Goal: Communication & Community: Participate in discussion

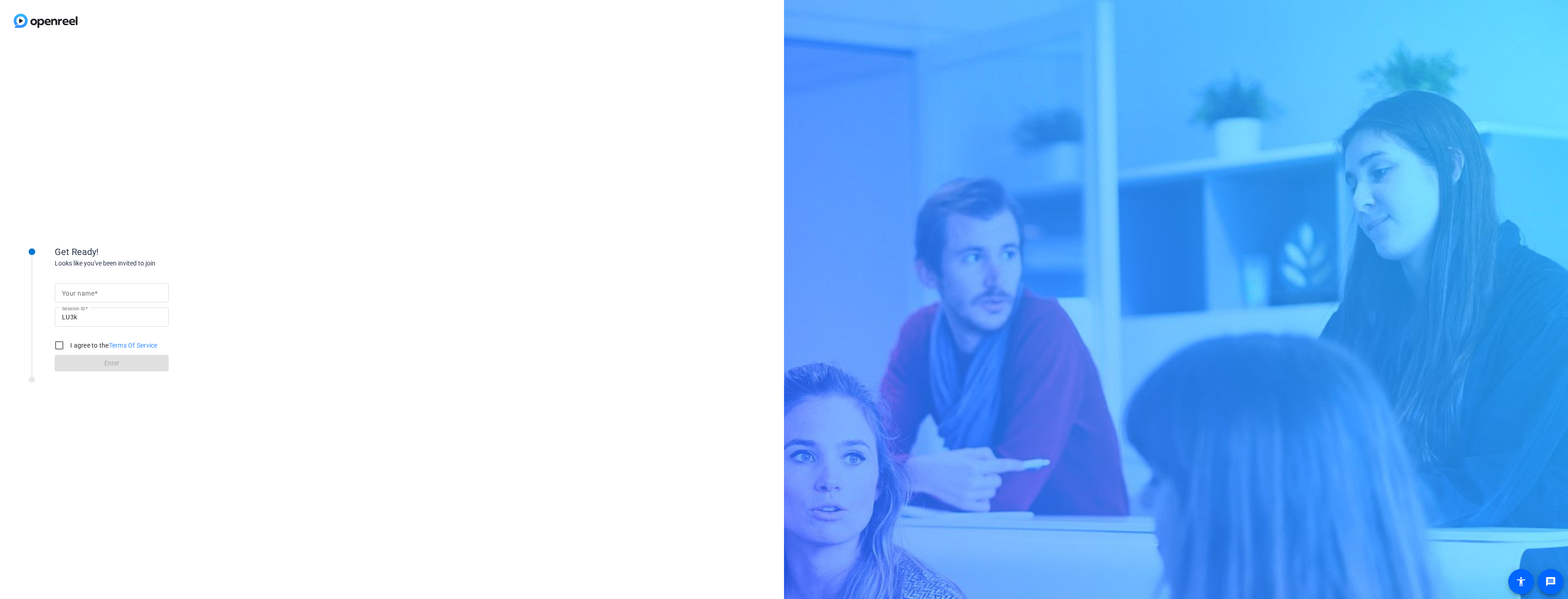
click at [93, 296] on mat-label "Your name" at bounding box center [78, 294] width 33 height 7
click at [93, 296] on input "Your name" at bounding box center [112, 292] width 99 height 11
type input "[PERSON_NAME] - SITE Chief of Advisory"
click at [62, 346] on input "I agree to the Terms Of Service" at bounding box center [59, 345] width 18 height 18
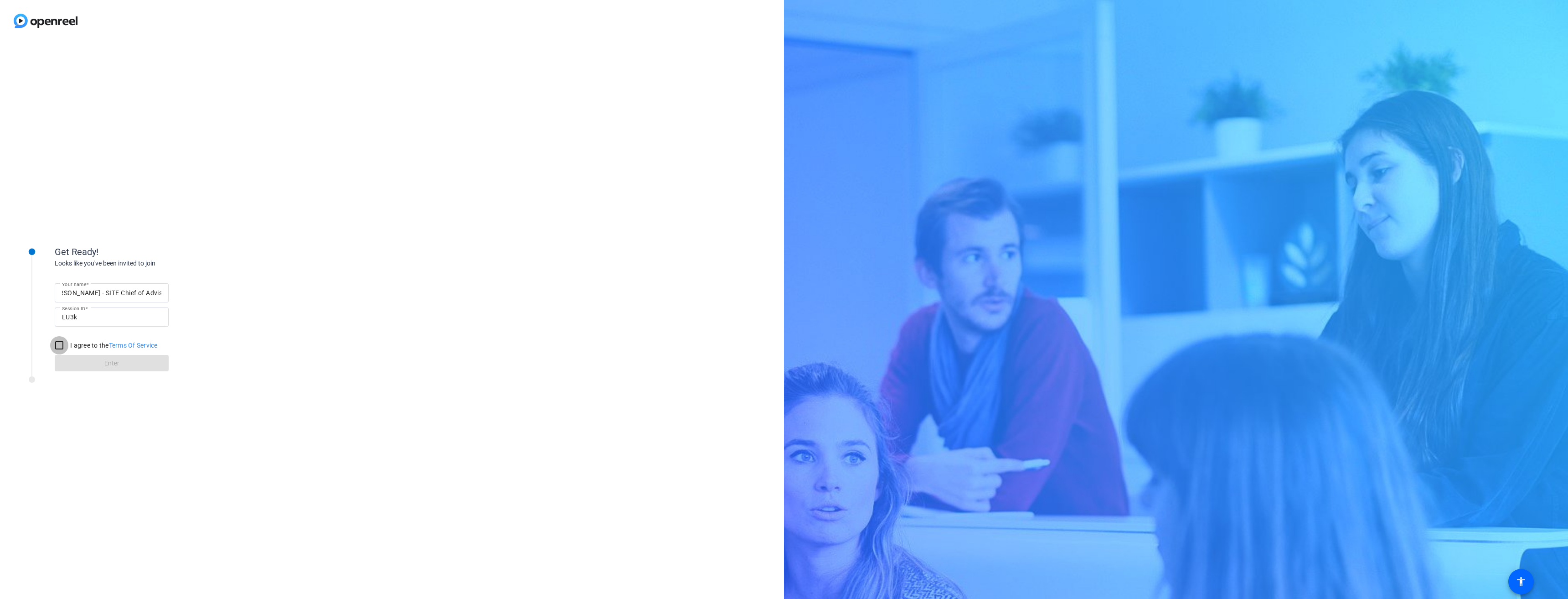
checkbox input "true"
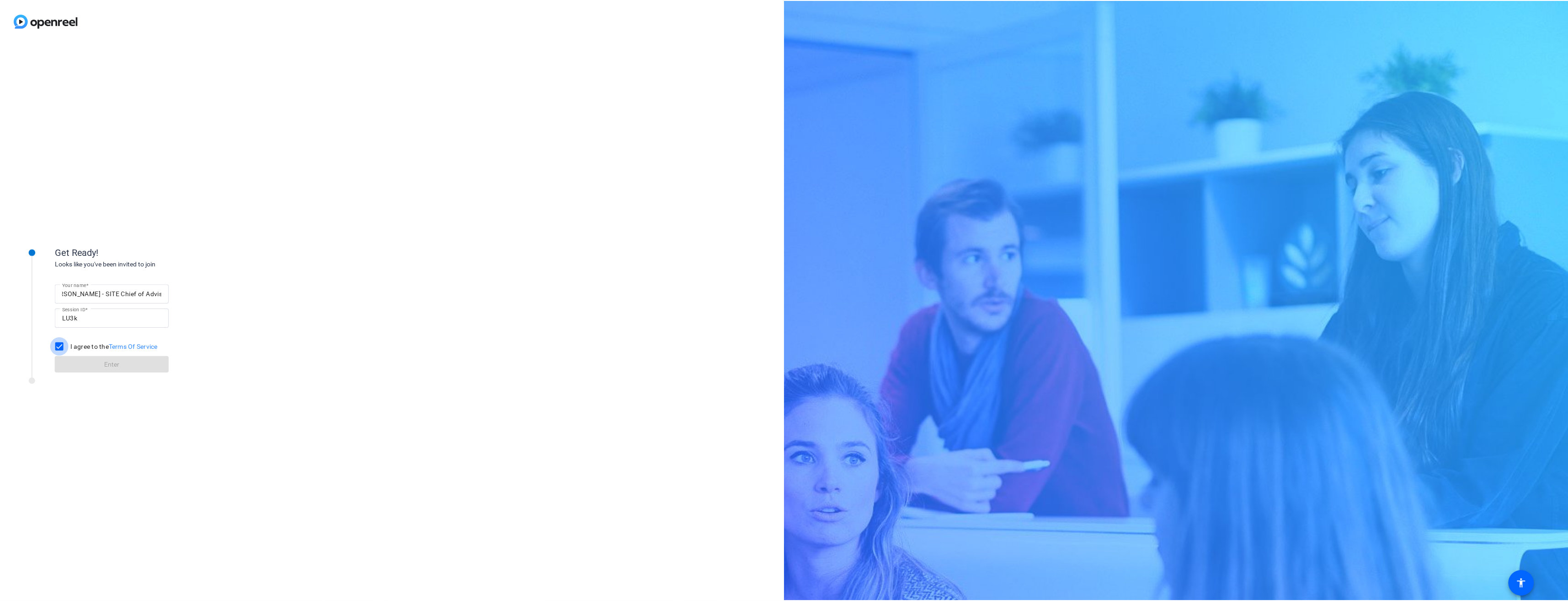
scroll to position [0, 0]
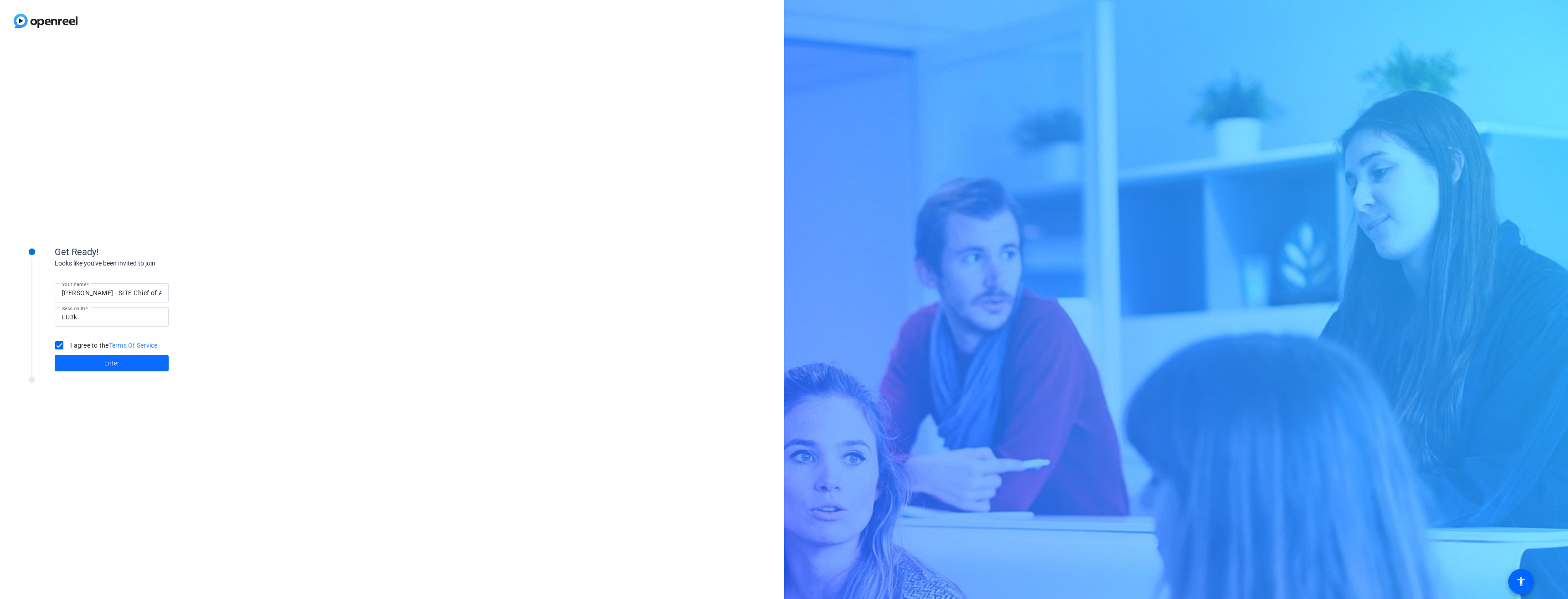
click at [110, 365] on span "Enter" at bounding box center [112, 363] width 15 height 10
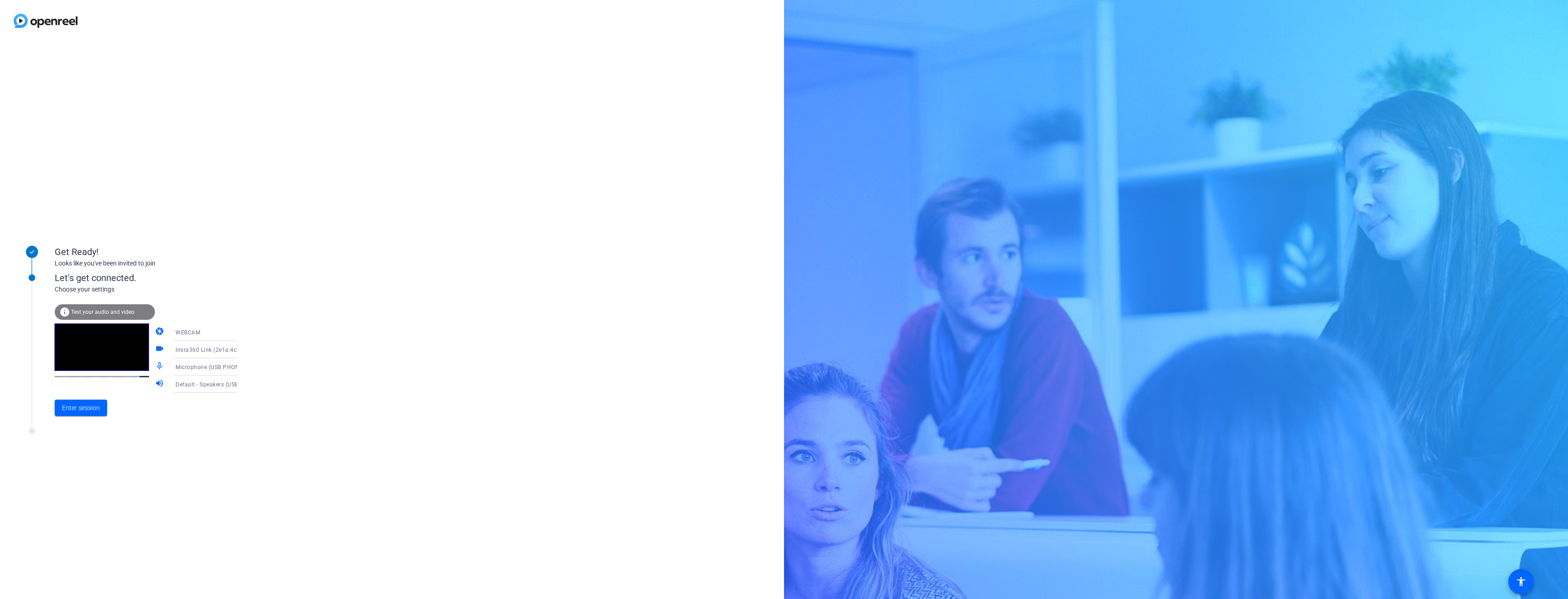
click at [106, 312] on span "Test your audio and video" at bounding box center [103, 311] width 64 height 7
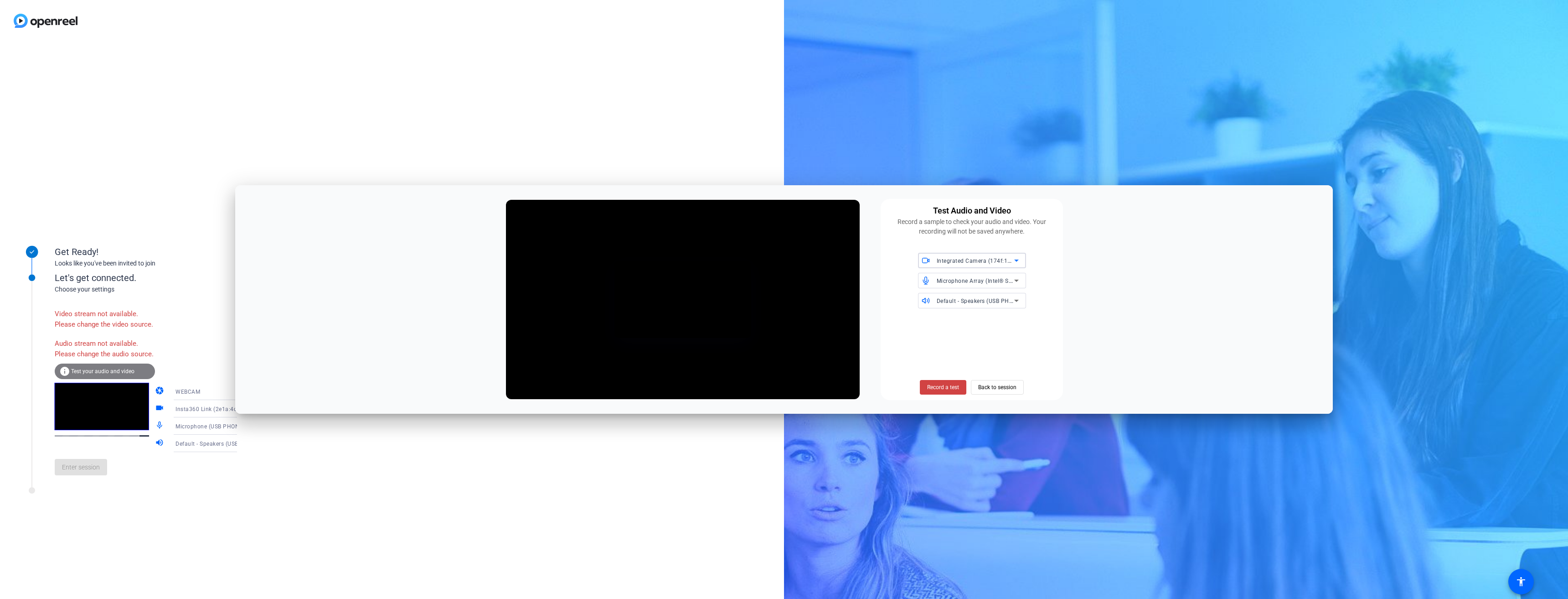
click at [1011, 262] on icon at bounding box center [1017, 260] width 11 height 11
click at [998, 272] on mat-option "Insta360 Link (2e1a:4c01)" at bounding box center [972, 280] width 108 height 15
click at [937, 385] on span "Record a test" at bounding box center [943, 387] width 32 height 8
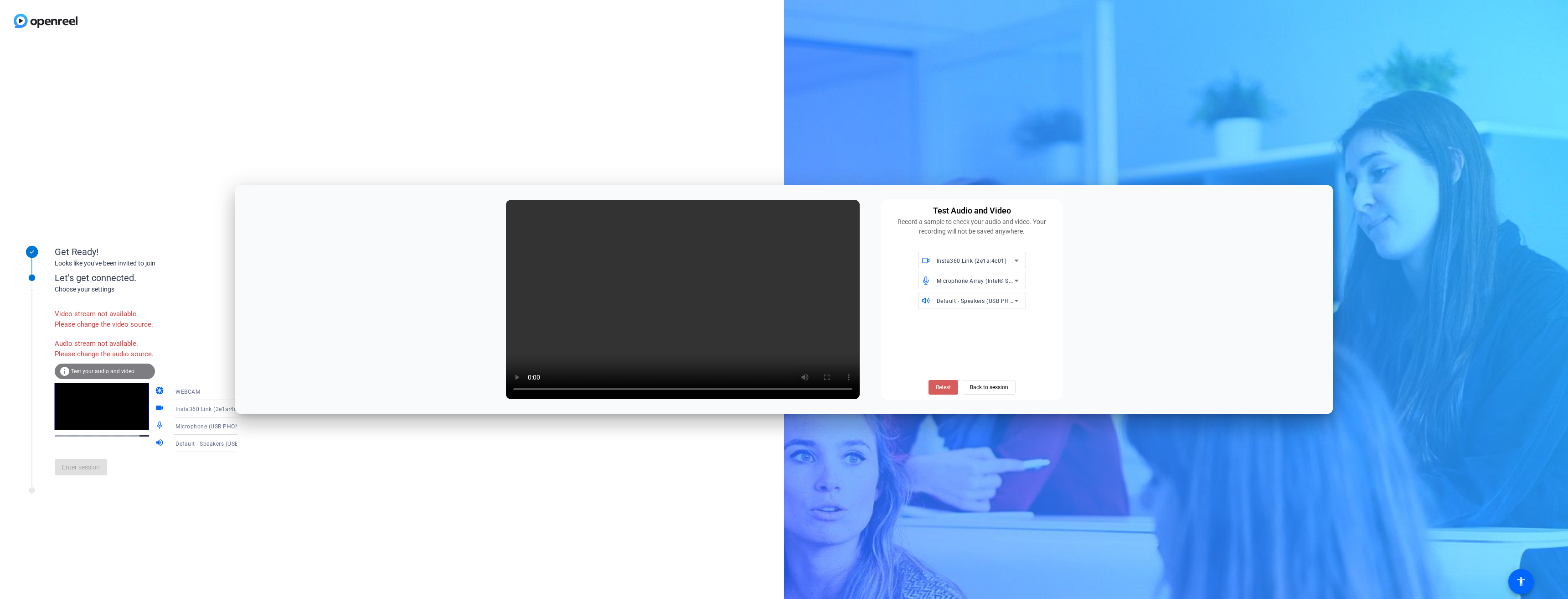
click at [948, 387] on span "Retest" at bounding box center [943, 387] width 15 height 8
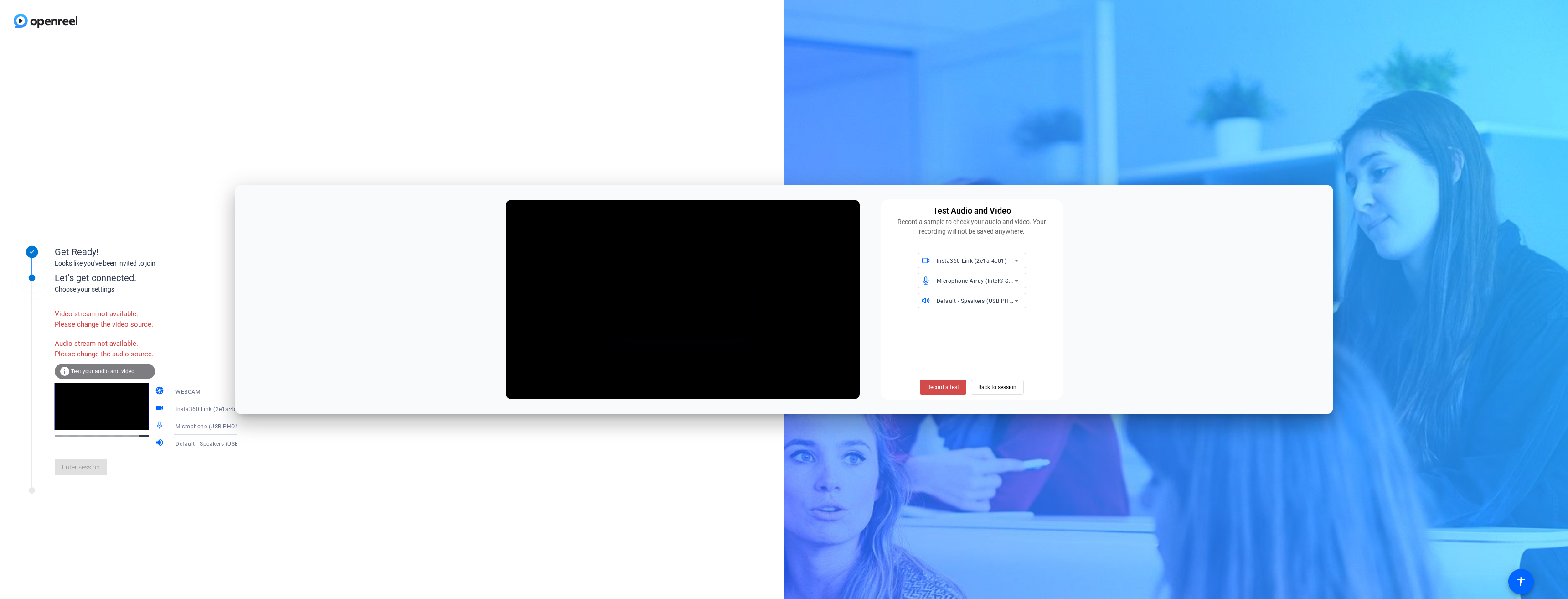
click at [942, 388] on span "Record a test" at bounding box center [943, 387] width 32 height 8
click at [943, 390] on span "Stop Testing (3s)" at bounding box center [943, 387] width 41 height 8
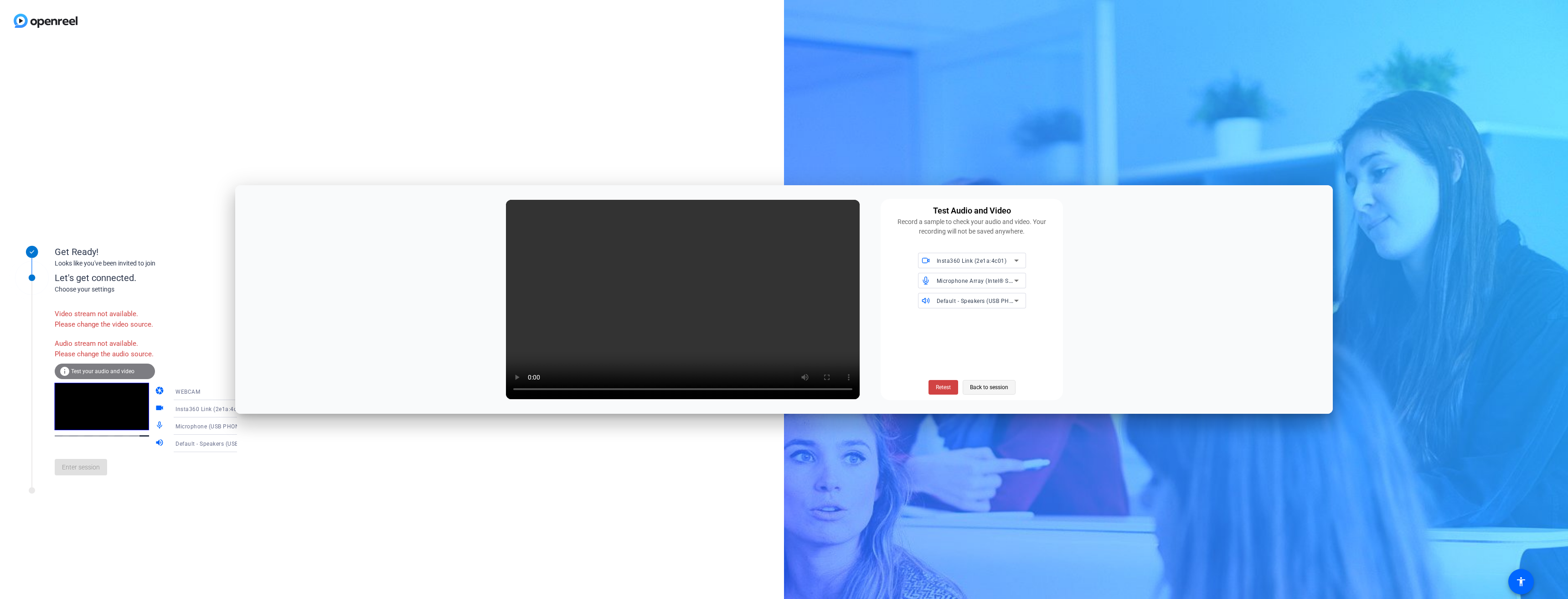
click at [985, 384] on span "Back to session" at bounding box center [989, 387] width 38 height 17
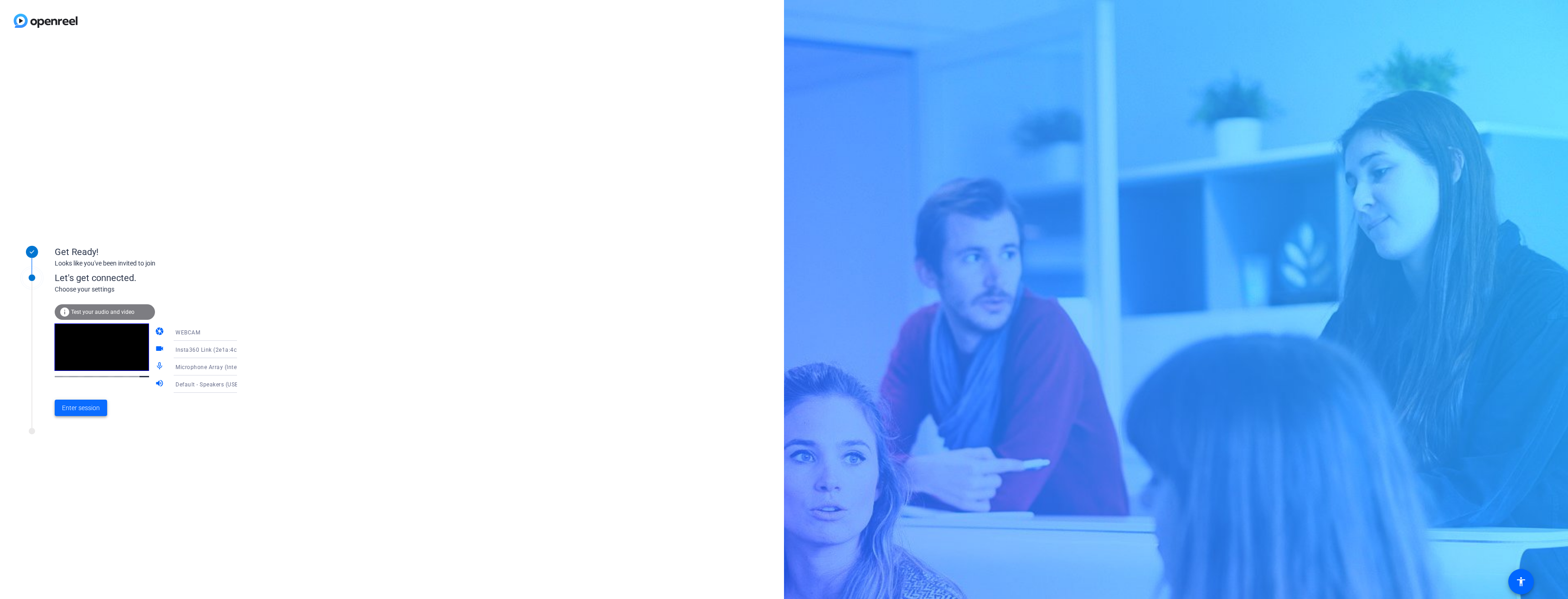
click at [79, 413] on span at bounding box center [81, 407] width 52 height 22
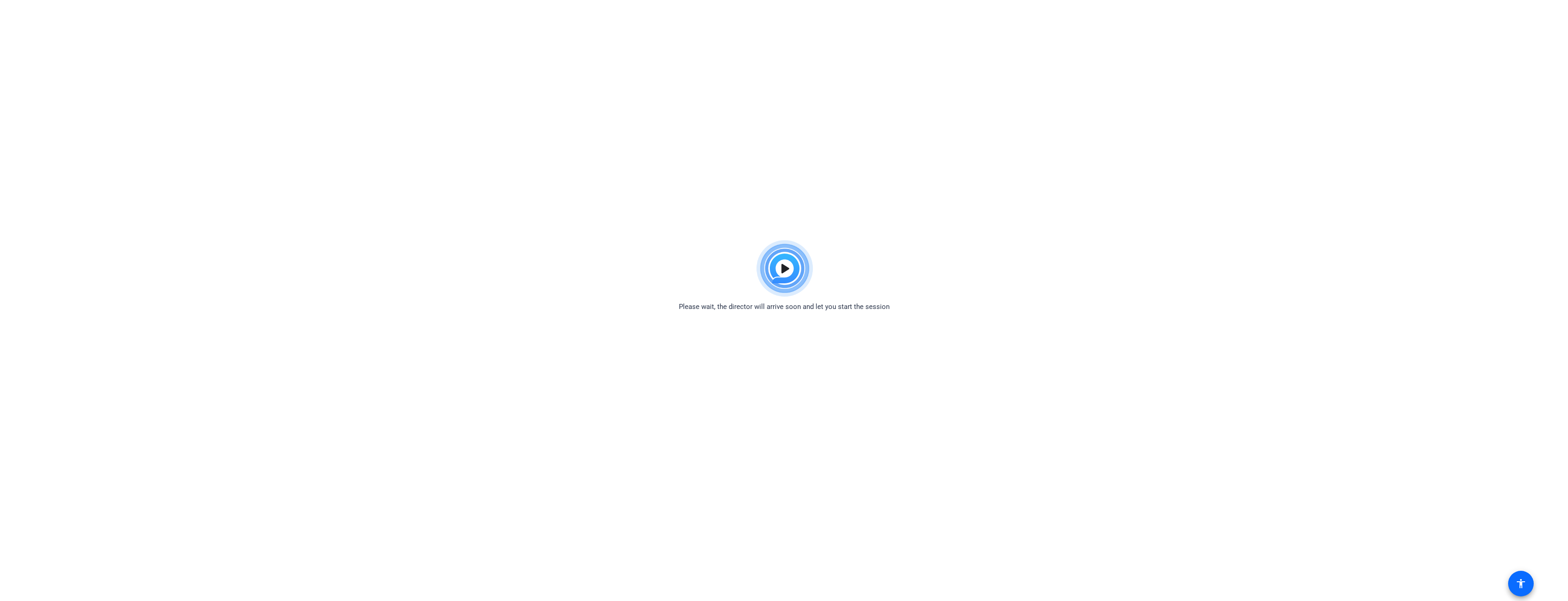
click at [1528, 580] on span at bounding box center [1521, 583] width 22 height 22
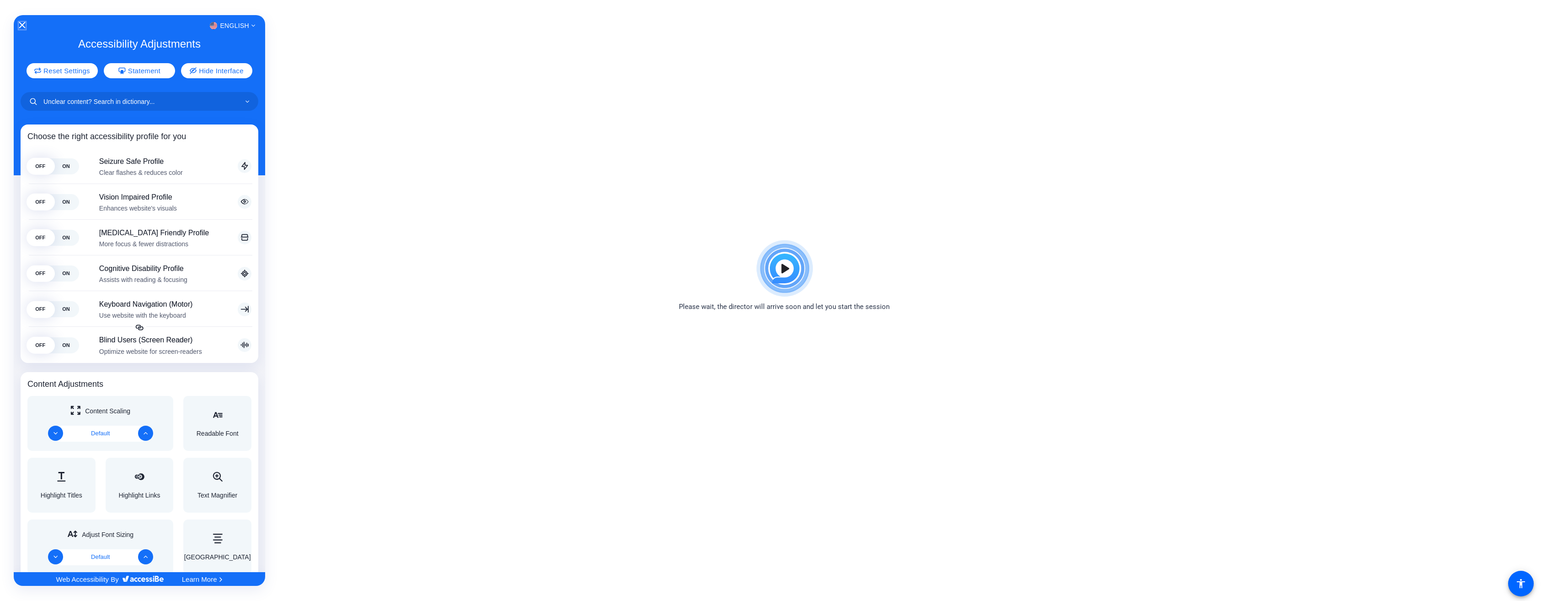
click at [20, 26] on icon "Close Accessibility Interface" at bounding box center [21, 25] width 7 height 7
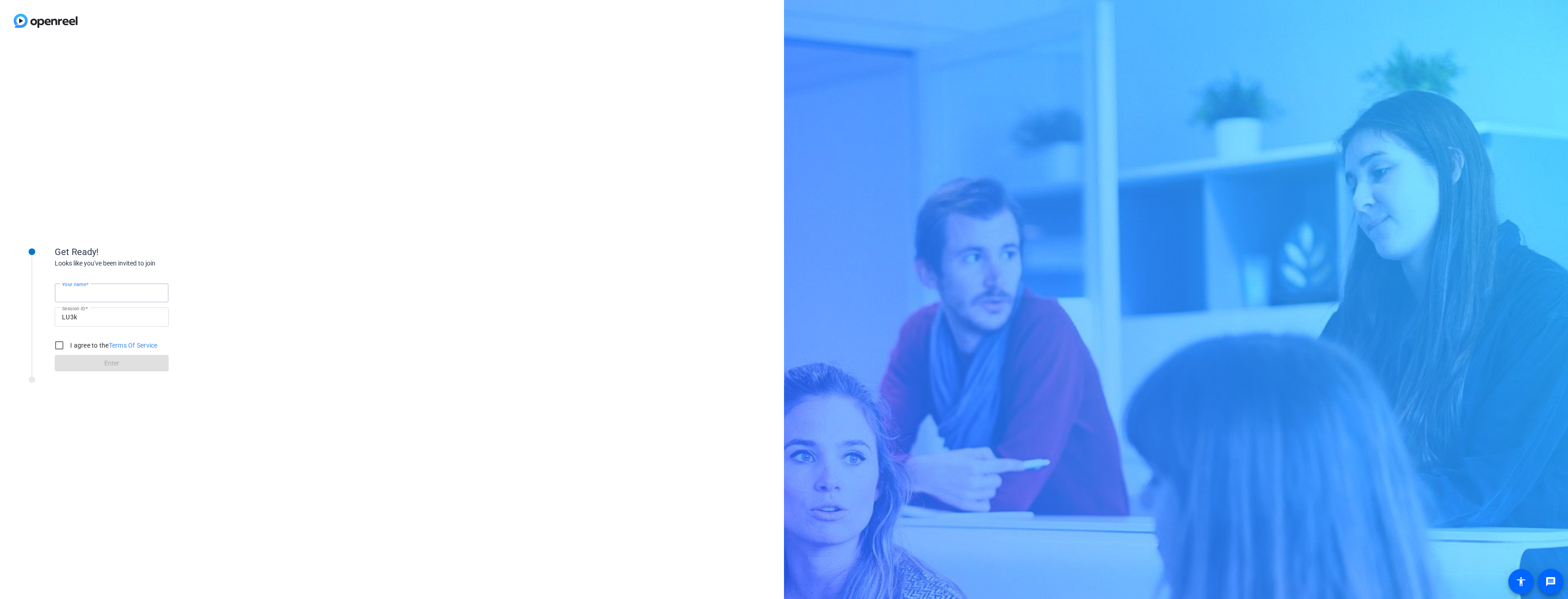
click at [121, 290] on input "Your name" at bounding box center [112, 292] width 99 height 11
type input "[PERSON_NAME] - SITE Chief of Advisory"
click at [59, 342] on input "I agree to the Terms Of Service" at bounding box center [59, 345] width 18 height 18
checkbox input "true"
click at [101, 359] on span at bounding box center [112, 363] width 114 height 22
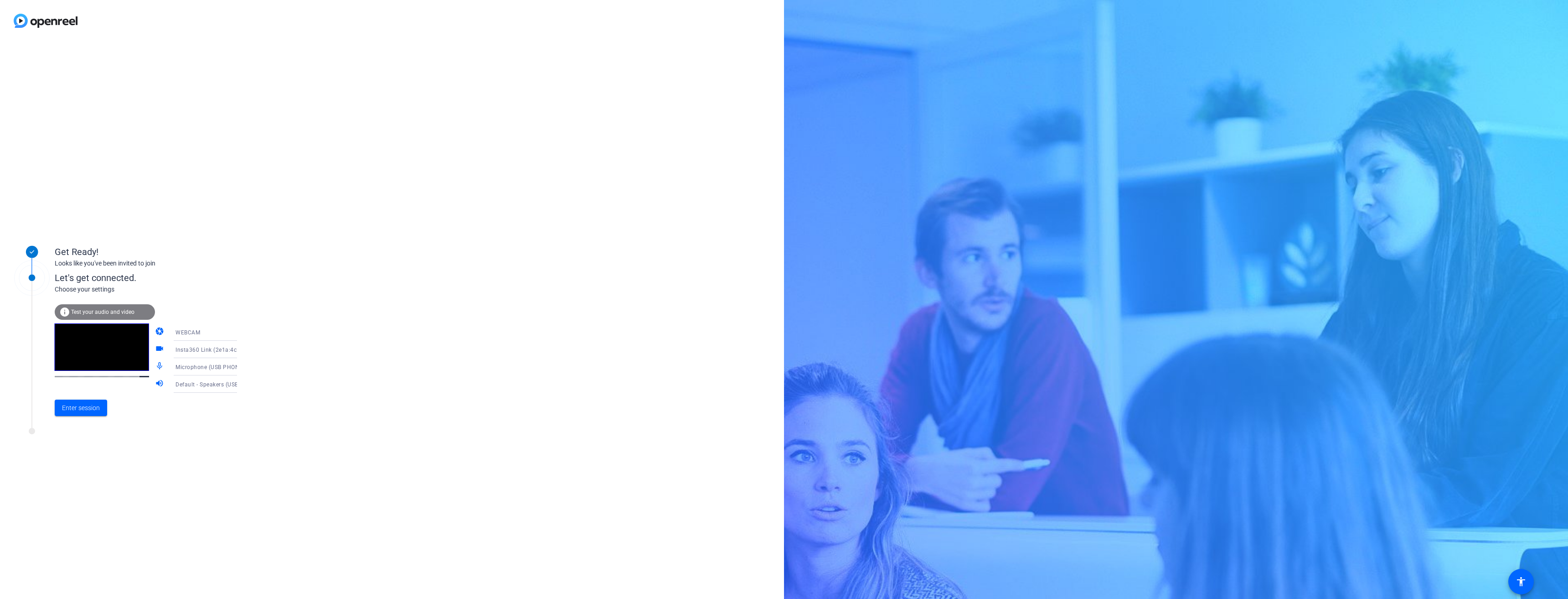
click at [115, 312] on span "Test your audio and video" at bounding box center [103, 311] width 64 height 7
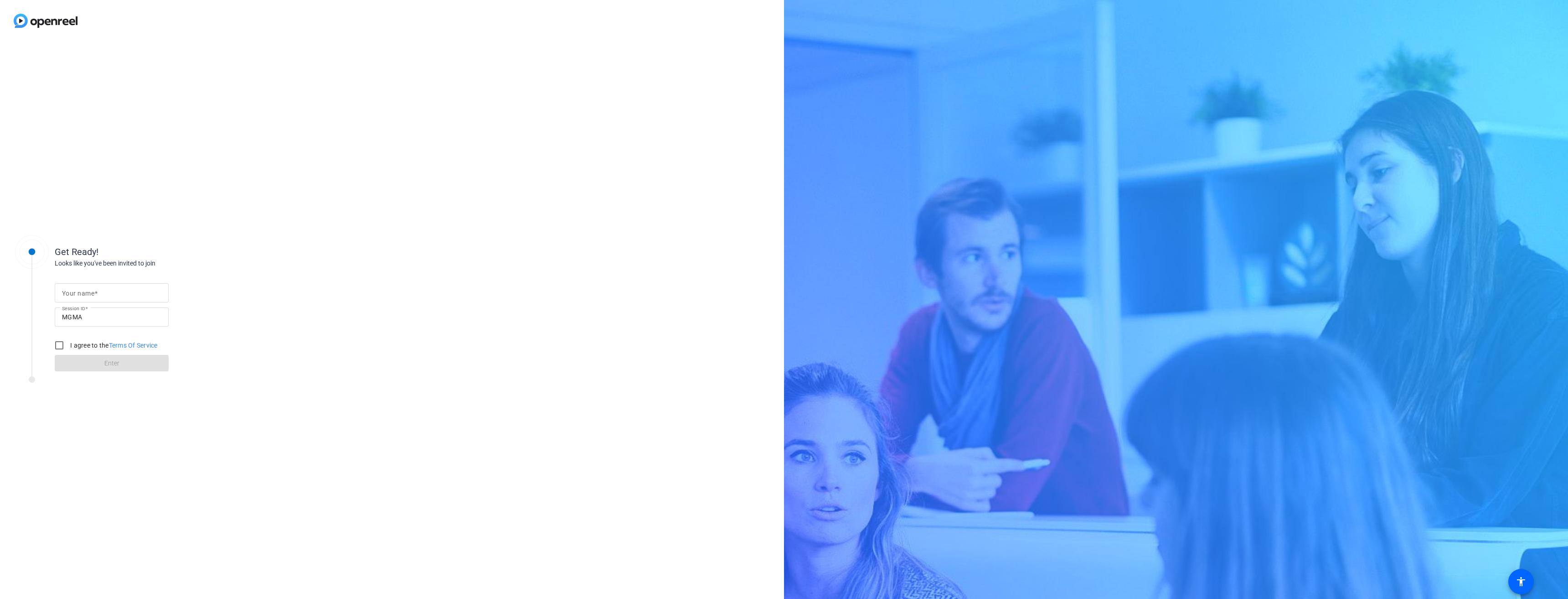
click at [70, 291] on mat-label "Your name" at bounding box center [78, 294] width 33 height 7
click at [70, 291] on input "Your name" at bounding box center [112, 292] width 99 height 11
type input "[PERSON_NAME] - SITE Chief of Advisory"
click at [63, 345] on input "I agree to the Terms Of Service" at bounding box center [59, 345] width 18 height 18
checkbox input "true"
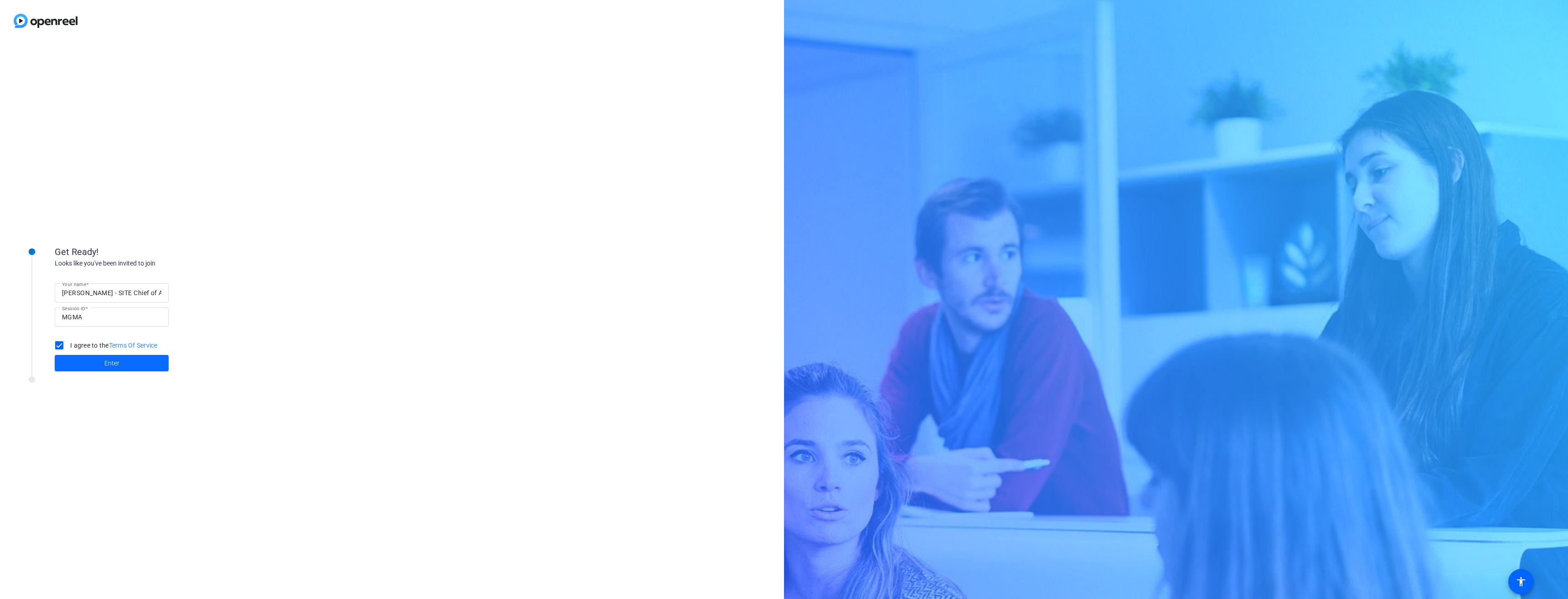
click at [101, 363] on span at bounding box center [112, 363] width 114 height 22
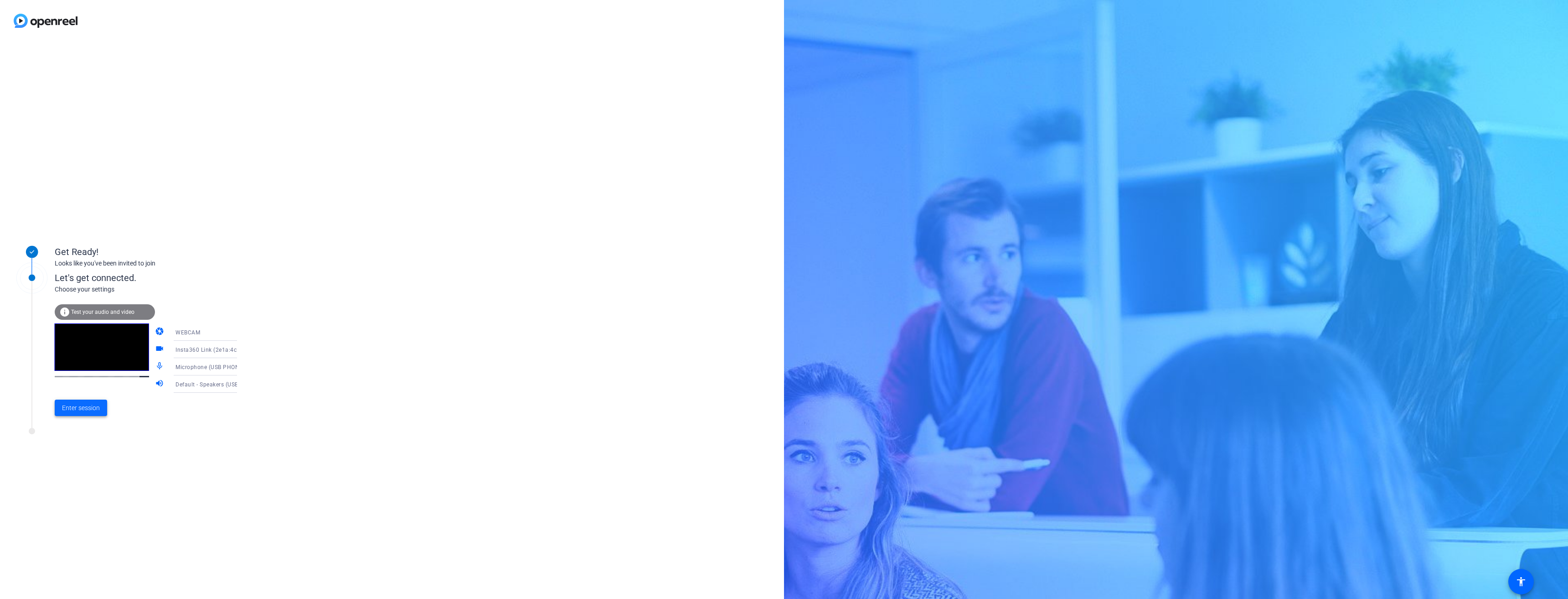
click at [93, 404] on span "Enter session" at bounding box center [81, 407] width 38 height 10
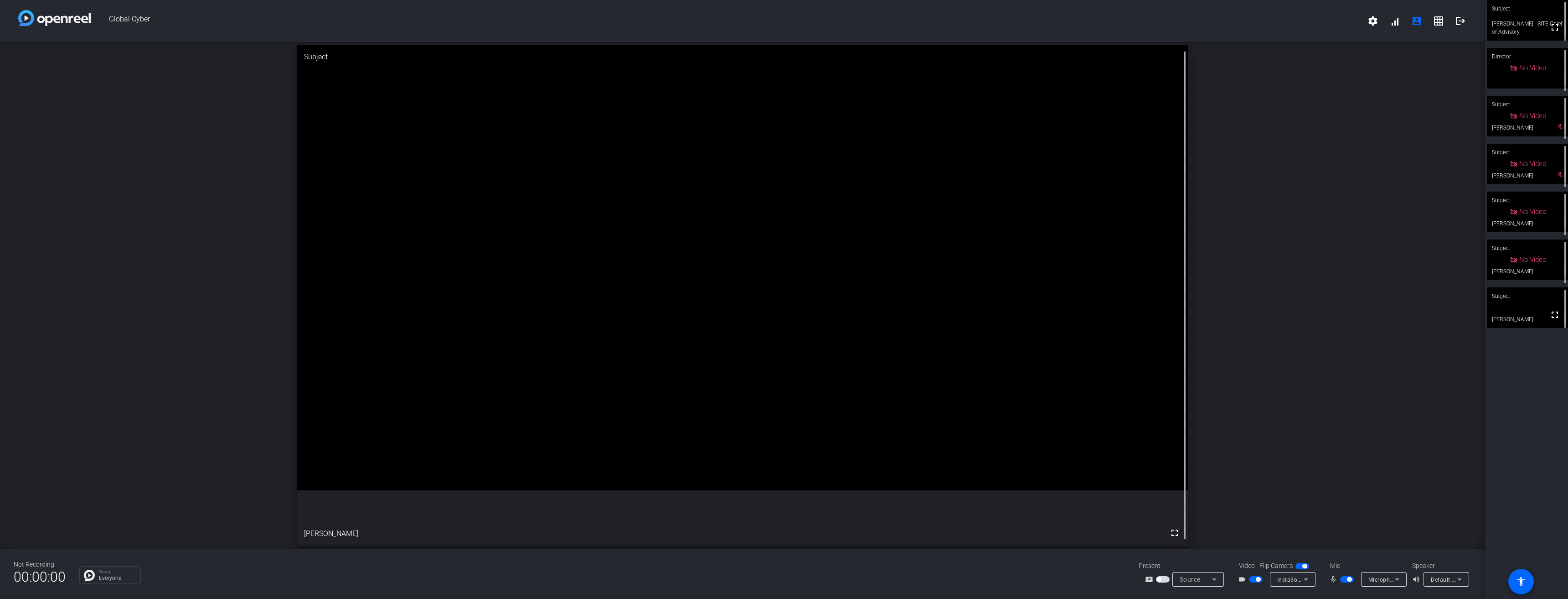
click at [1302, 564] on span "button" at bounding box center [1302, 566] width 13 height 7
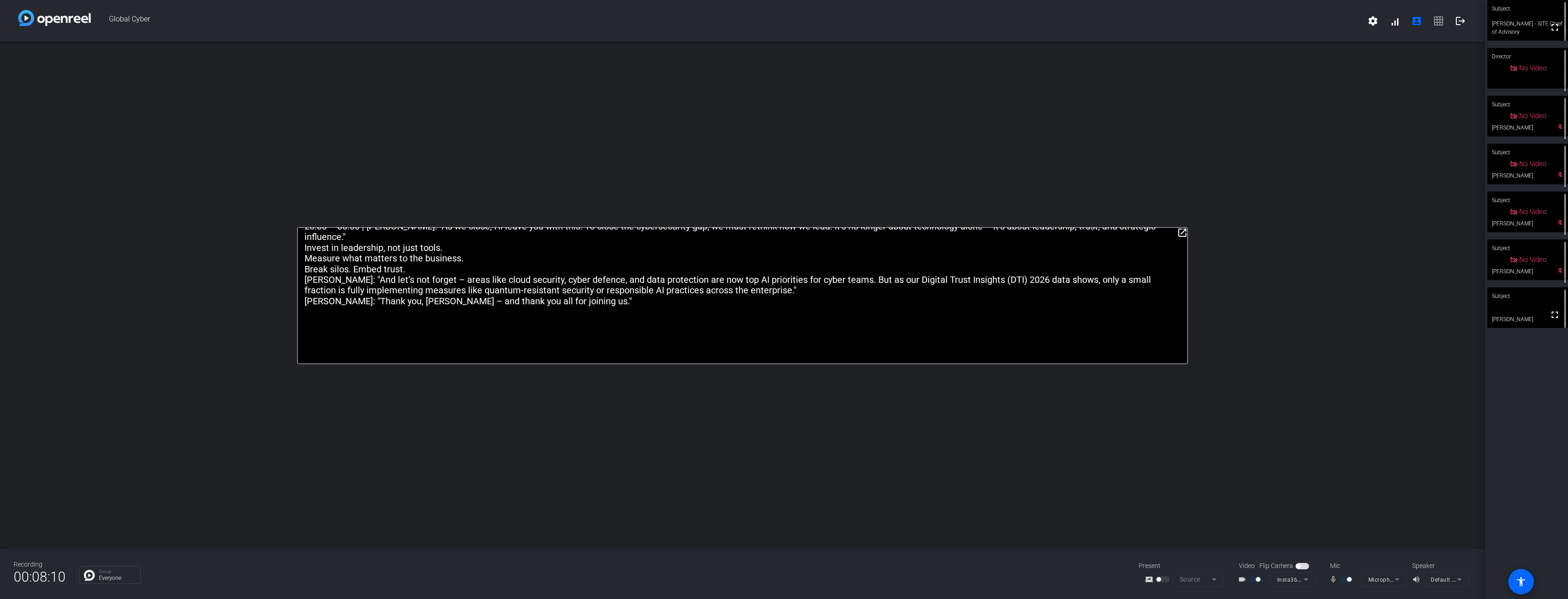
drag, startPoint x: 1533, startPoint y: 319, endPoint x: 1440, endPoint y: 318, distance: 93.0
click at [1440, 318] on div "Global Cyber settings signal_cellular_alt account_box grid_on logout open_in_ne…" at bounding box center [784, 300] width 1568 height 599
click at [1551, 317] on mat-icon "fullscreen" at bounding box center [1555, 314] width 11 height 11
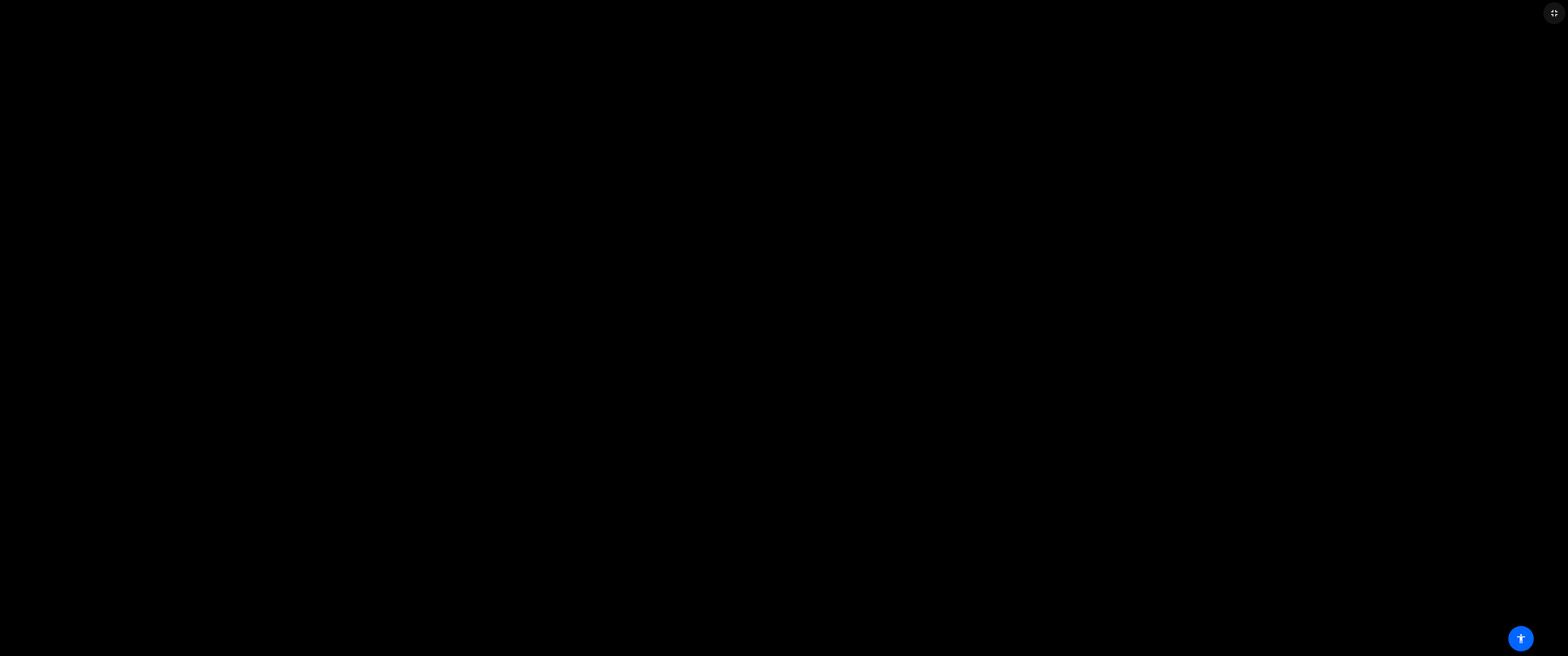
click at [1555, 13] on mat-icon "fullscreen_exit" at bounding box center [1554, 13] width 11 height 11
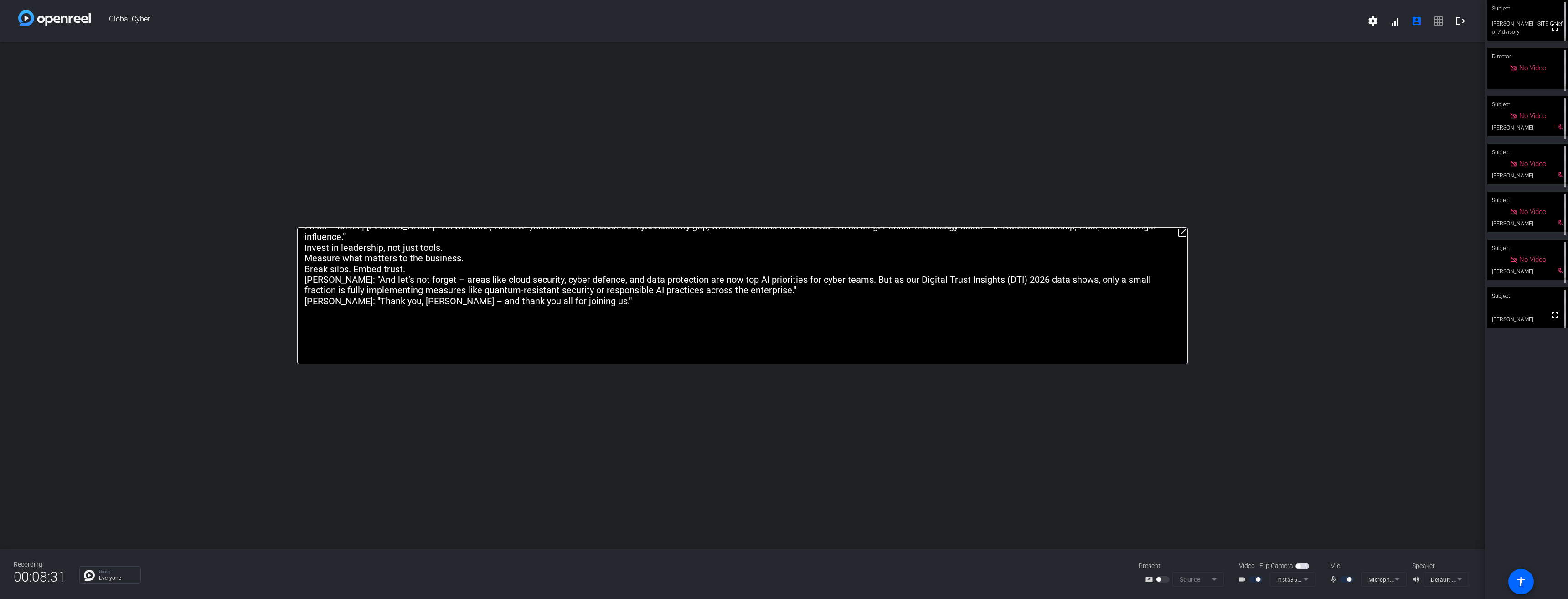
drag, startPoint x: 1506, startPoint y: 412, endPoint x: 1469, endPoint y: 388, distance: 44.1
click at [1469, 388] on div "Global Cyber settings signal_cellular_alt account_box grid_on logout open_in_ne…" at bounding box center [784, 300] width 1568 height 599
click at [1521, 411] on div "Subject fullscreen Wael Fattouh - SITE Chief of Advisory Director No Video Subj…" at bounding box center [1527, 300] width 83 height 599
click at [1439, 20] on span "settings signal_cellular_alt account_box grid_on logout" at bounding box center [1416, 21] width 109 height 22
click at [1464, 19] on mat-icon "logout" at bounding box center [1460, 21] width 11 height 11
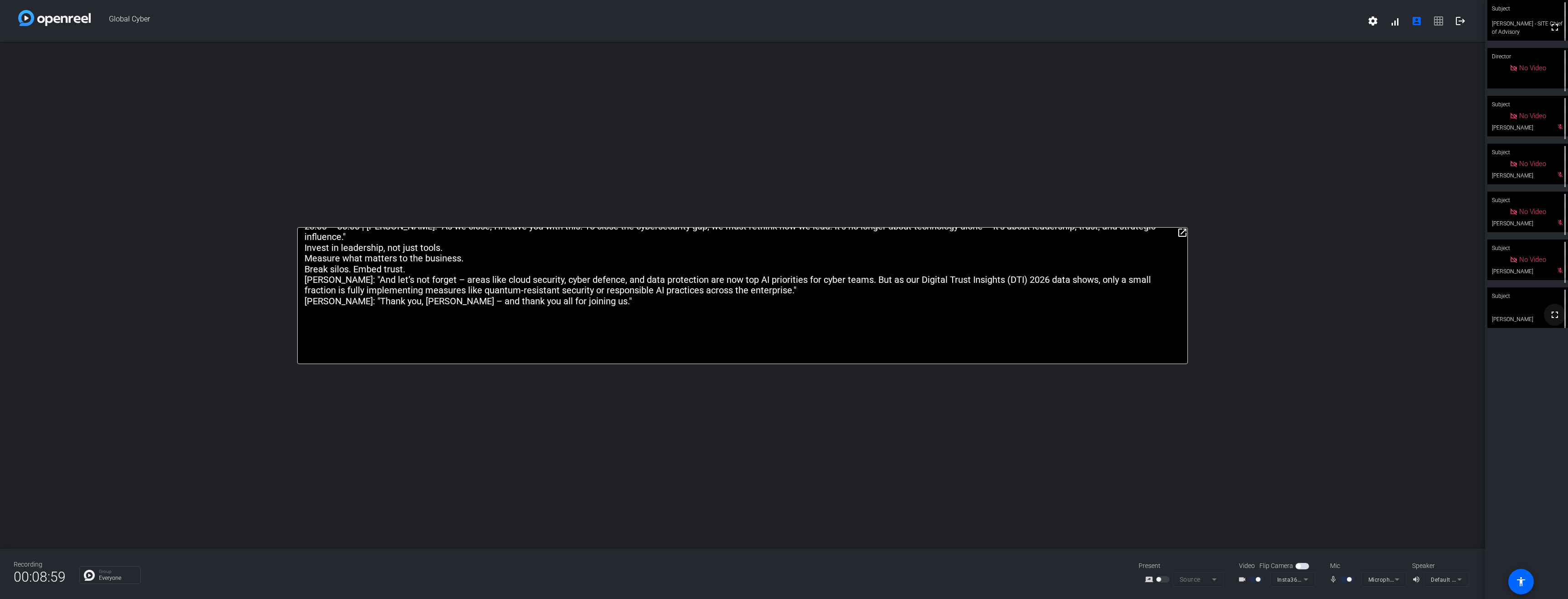
click at [1552, 314] on mat-icon "fullscreen" at bounding box center [1555, 314] width 11 height 11
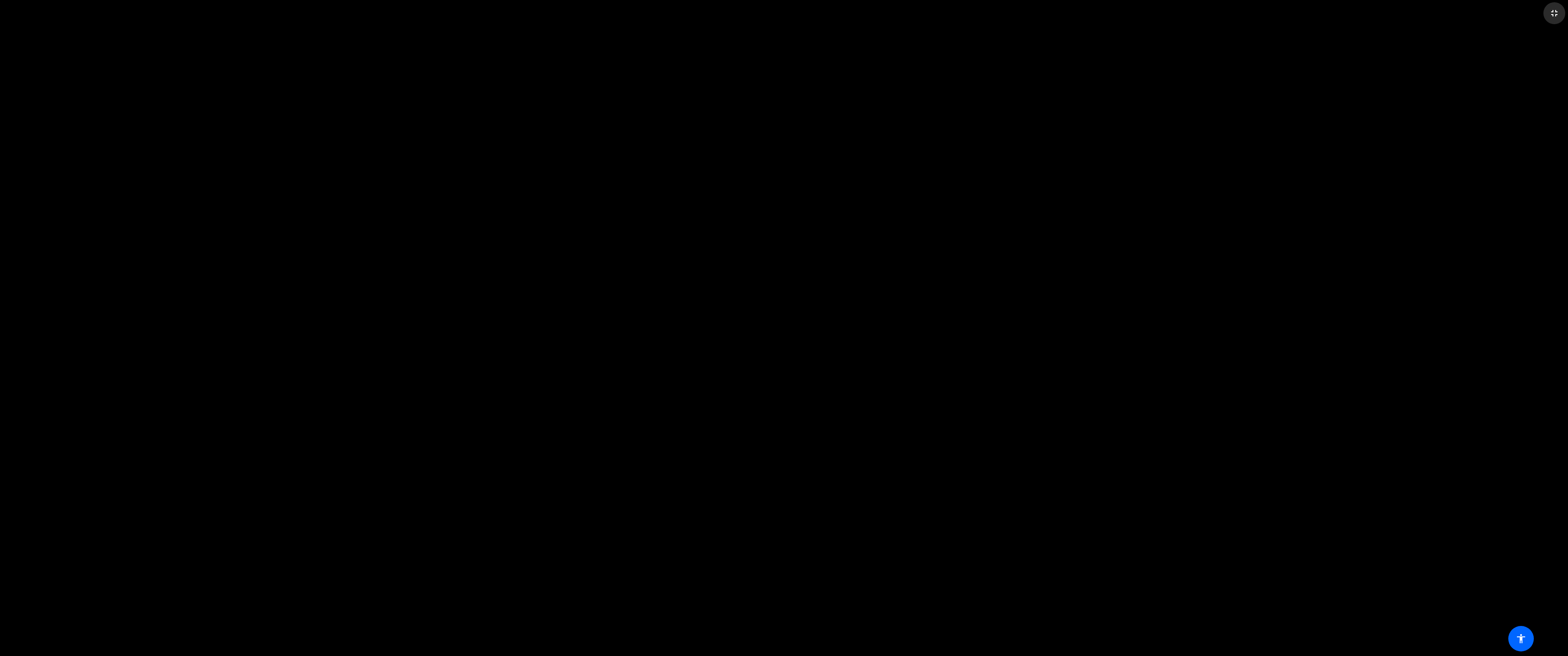
click at [1552, 13] on mat-icon "fullscreen_exit" at bounding box center [1554, 13] width 11 height 11
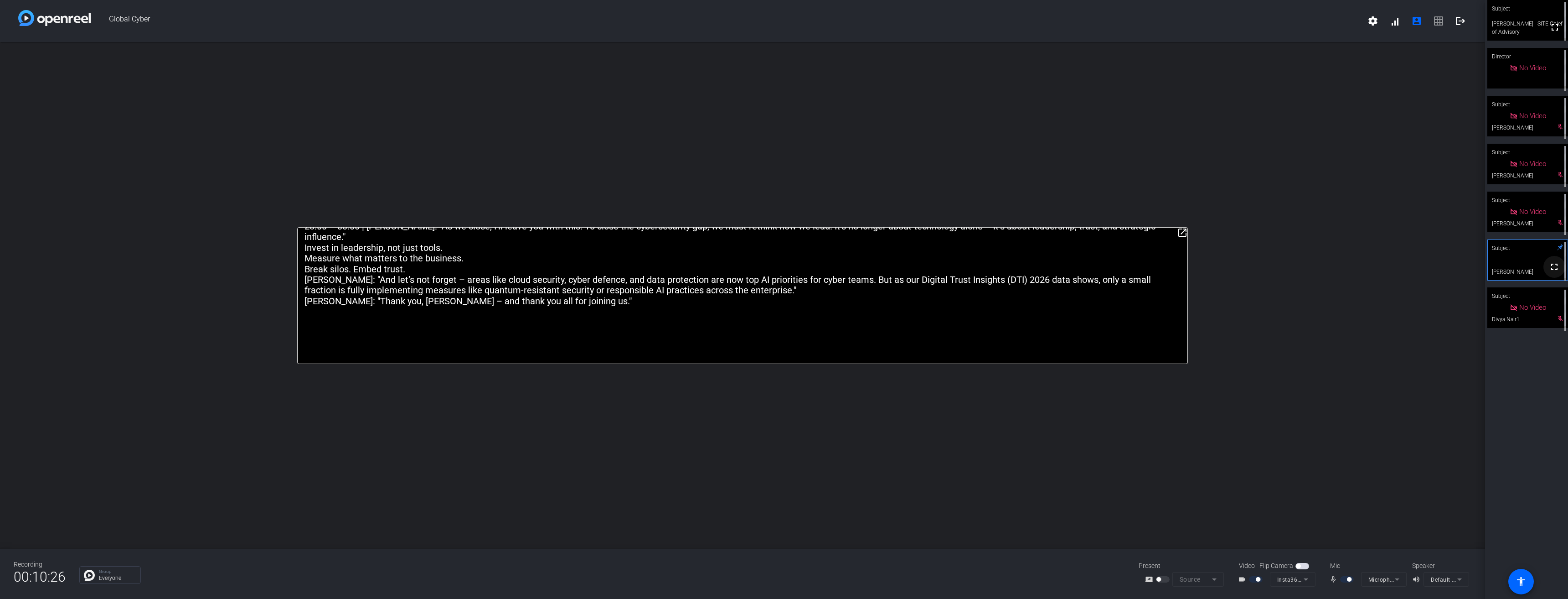
click at [1553, 267] on mat-icon "fullscreen" at bounding box center [1554, 266] width 11 height 11
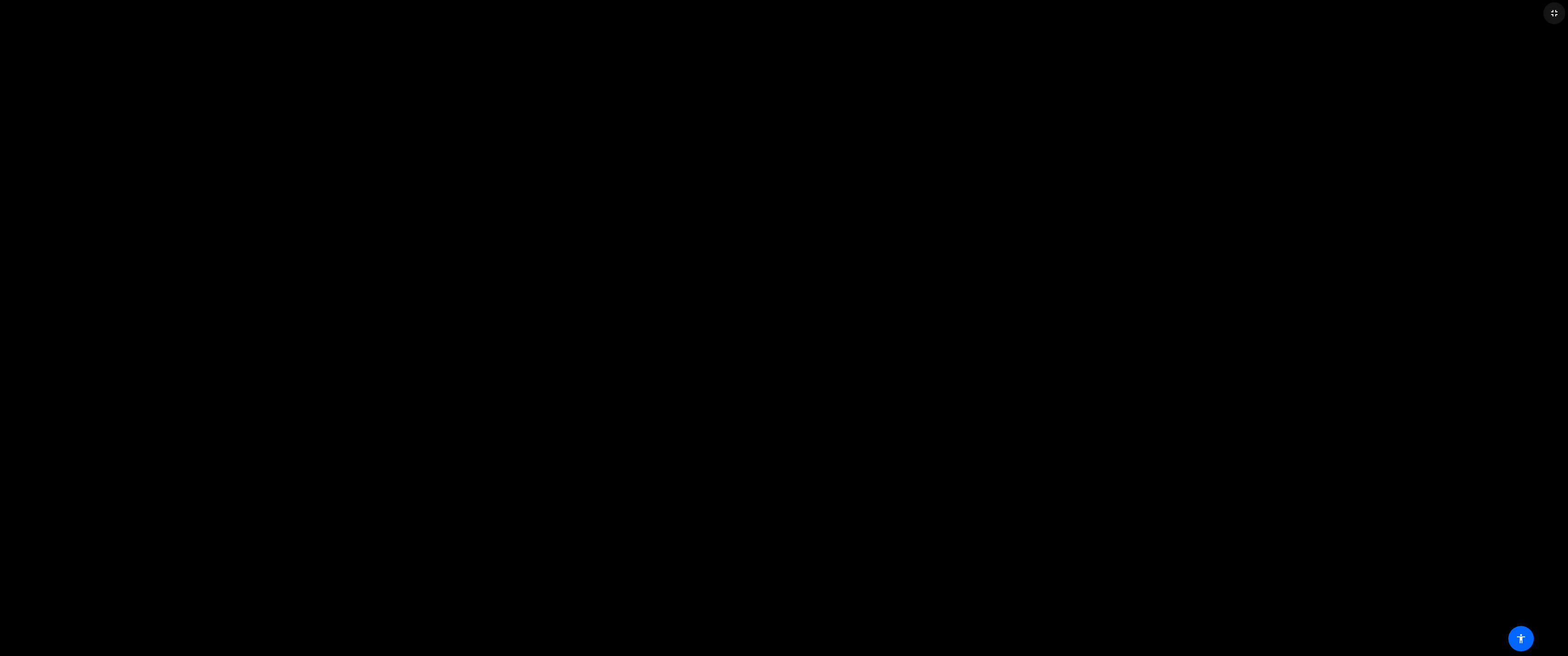
click at [1552, 13] on mat-icon "fullscreen_exit" at bounding box center [1554, 13] width 11 height 11
